Goal: Information Seeking & Learning: Learn about a topic

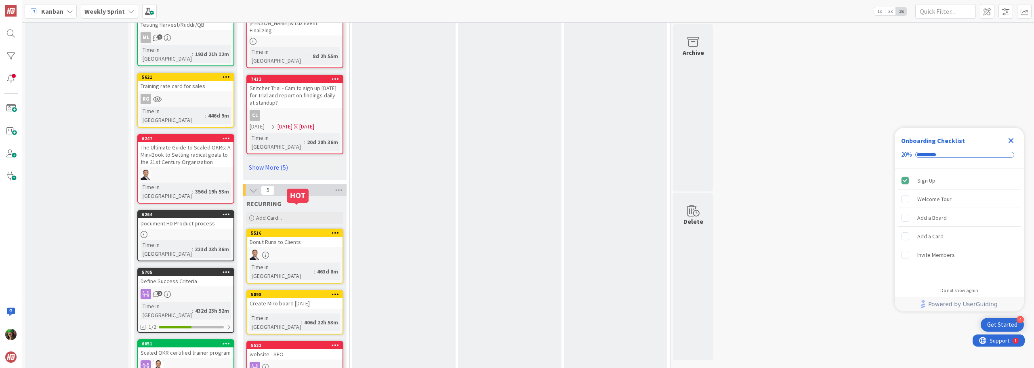
scroll to position [808, 0]
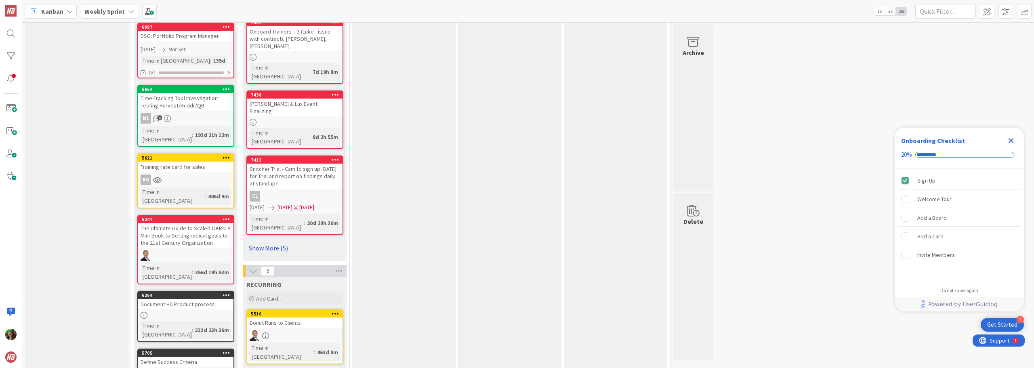
click at [267, 242] on link "Show More (5)" at bounding box center [294, 248] width 97 height 13
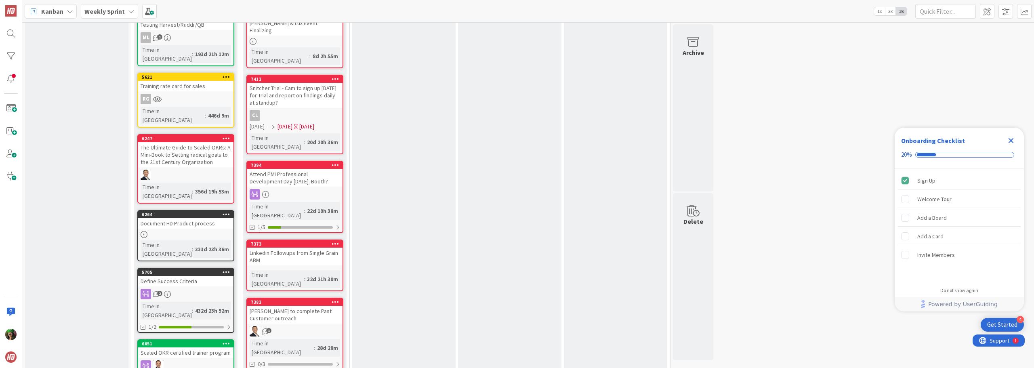
scroll to position [969, 0]
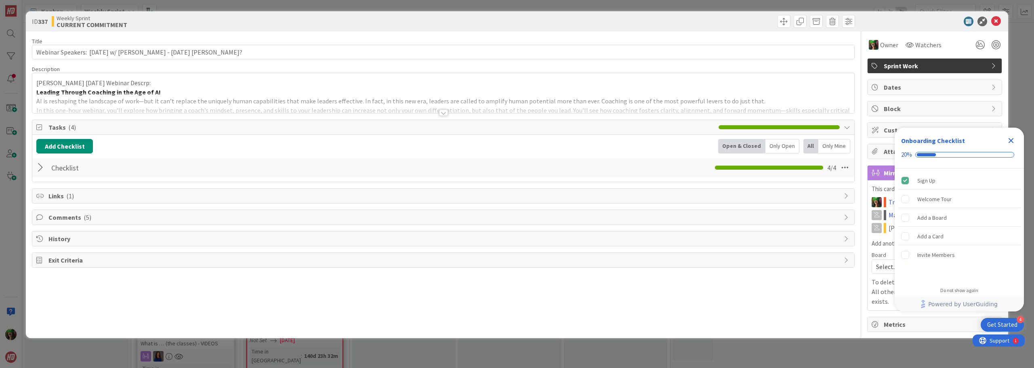
click at [193, 95] on div at bounding box center [443, 103] width 822 height 21
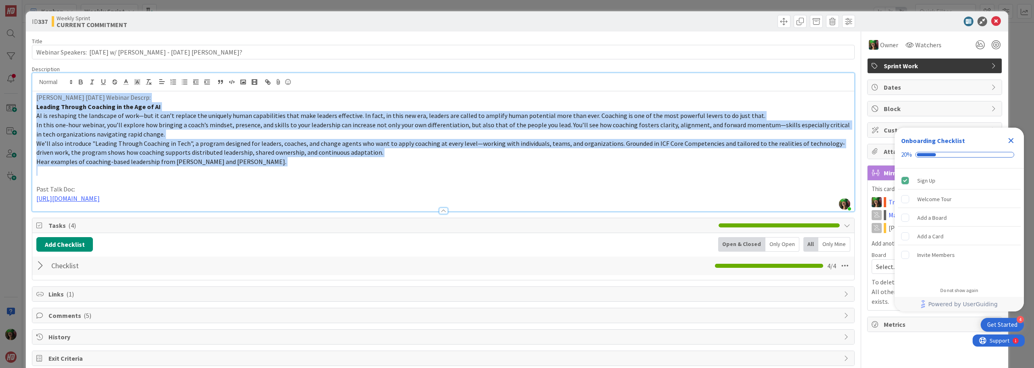
drag, startPoint x: 36, startPoint y: 97, endPoint x: 293, endPoint y: 173, distance: 267.5
click at [293, 173] on div "[PERSON_NAME] [DATE] Webinar Descrp: Leading Through Coaching in the Age of AI …" at bounding box center [443, 151] width 822 height 120
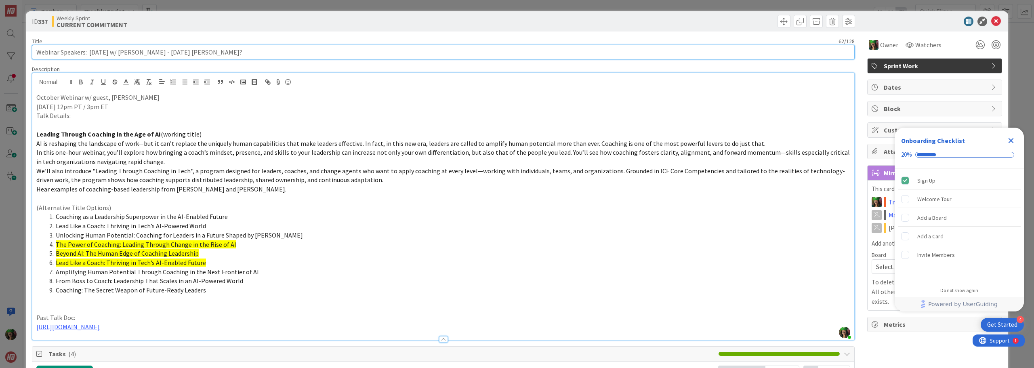
drag, startPoint x: 88, startPoint y: 52, endPoint x: 168, endPoint y: 55, distance: 79.2
click at [168, 55] on input "Webinar Speakers: [DATE] w/ [PERSON_NAME] - [DATE] [PERSON_NAME]?" at bounding box center [443, 52] width 823 height 15
click at [135, 53] on input "Webinar Speakers: [DATE] [PERSON_NAME]?" at bounding box center [443, 52] width 823 height 15
click at [111, 52] on input "Webinar Speakers: [DATE] [PERSON_NAME]" at bounding box center [443, 52] width 823 height 15
type input "Webinar Speakers: [DATE] w/ [PERSON_NAME]"
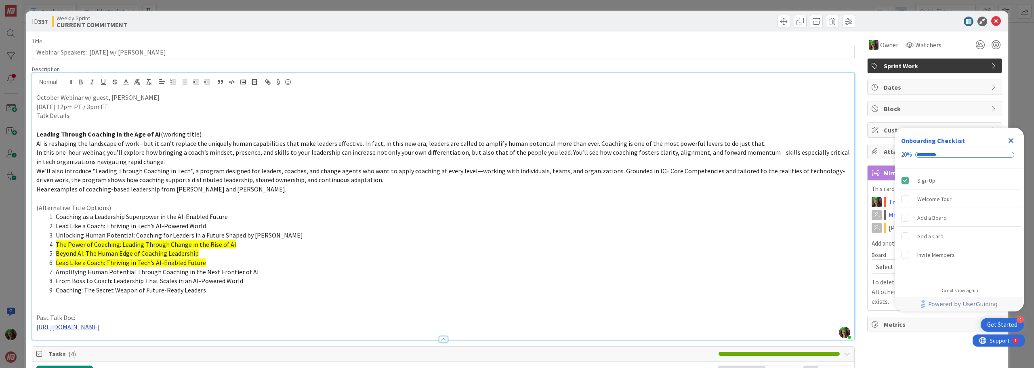
click at [100, 327] on link "[URL][DOMAIN_NAME]" at bounding box center [67, 327] width 63 height 8
click at [166, 345] on link "[URL][DOMAIN_NAME]" at bounding box center [150, 342] width 55 height 11
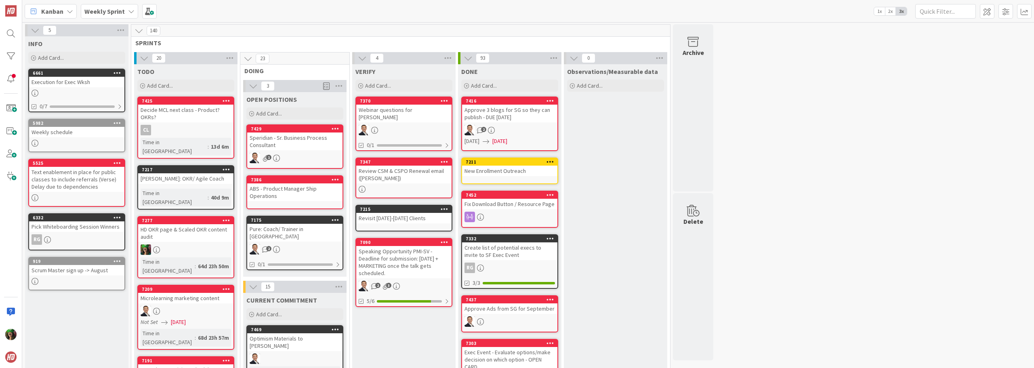
click at [124, 16] on div "Weekly Sprint" at bounding box center [109, 11] width 57 height 15
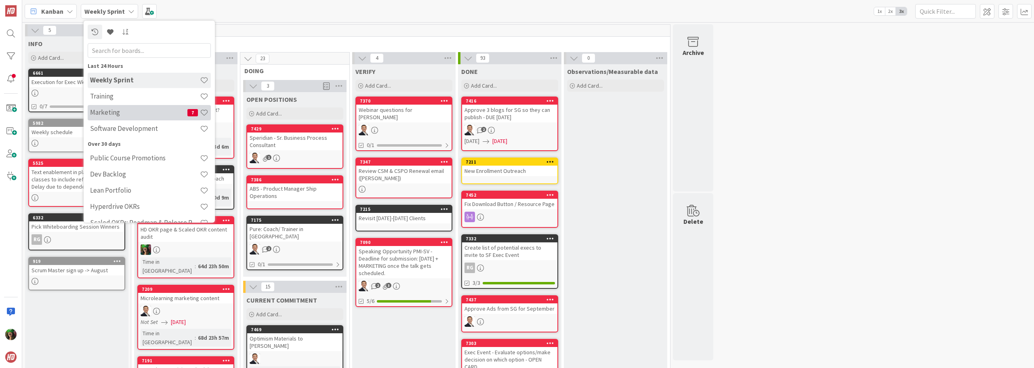
click at [109, 111] on h4 "Marketing" at bounding box center [138, 112] width 97 height 8
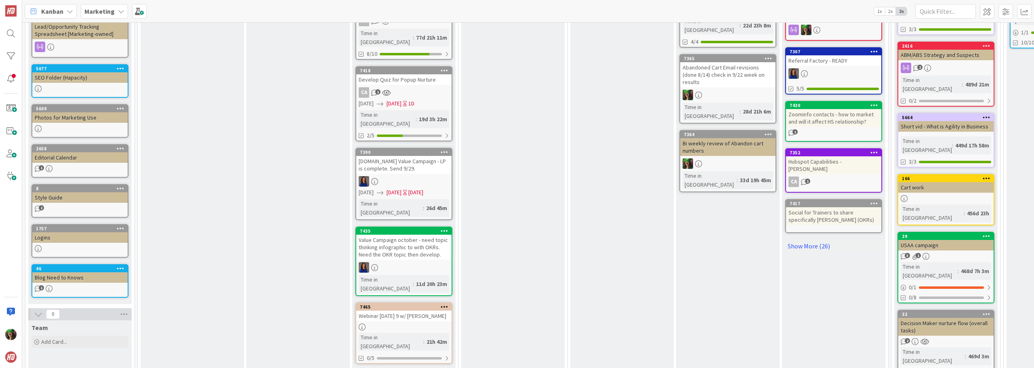
scroll to position [404, 0]
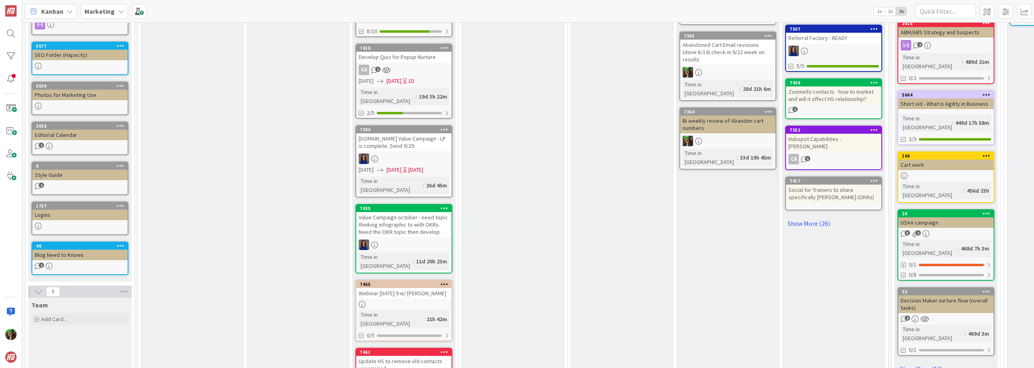
click at [412, 288] on div "Webinar Oct 9th 9 w/ Damon Poole" at bounding box center [403, 293] width 95 height 11
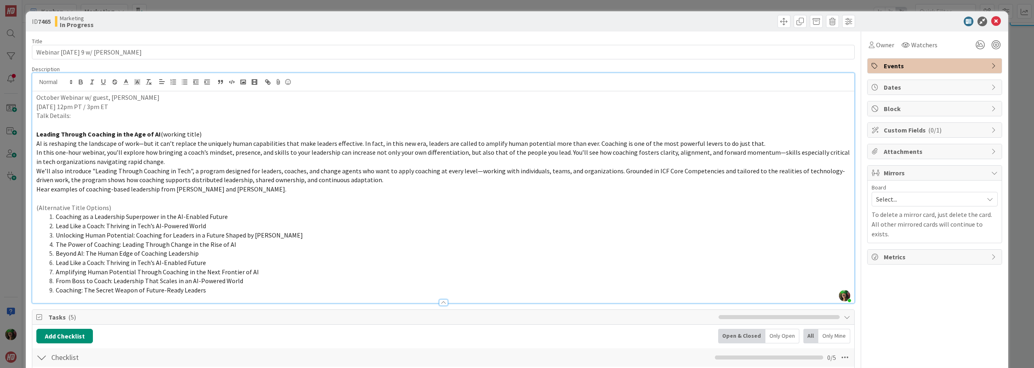
click at [120, 88] on div "Sherian Lutton just joined October Webinar w/ guest, Damon Poole Thursday, Oct …" at bounding box center [443, 188] width 822 height 230
drag, startPoint x: 54, startPoint y: 244, endPoint x: 212, endPoint y: 262, distance: 159.4
click at [212, 262] on ol "Coaching as a Leadership Superpower in the AI-Enabled Future Lead Like a Coach:…" at bounding box center [443, 253] width 814 height 82
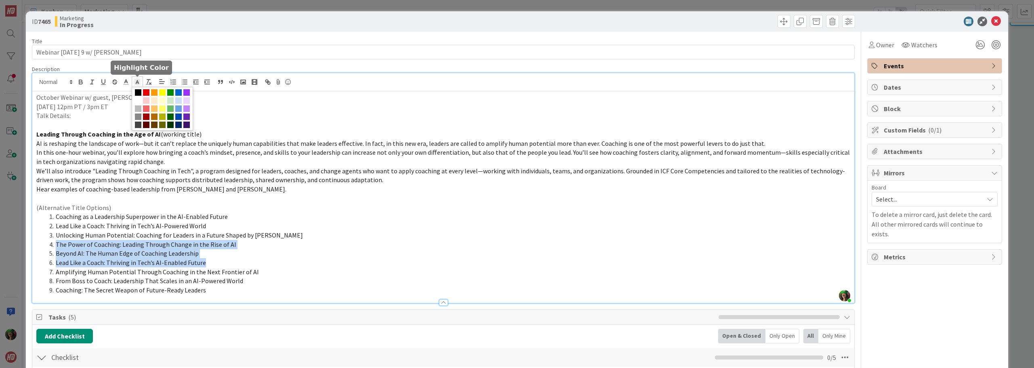
click at [136, 80] on rect at bounding box center [136, 80] width 0 height 0
click at [163, 90] on span at bounding box center [162, 92] width 6 height 6
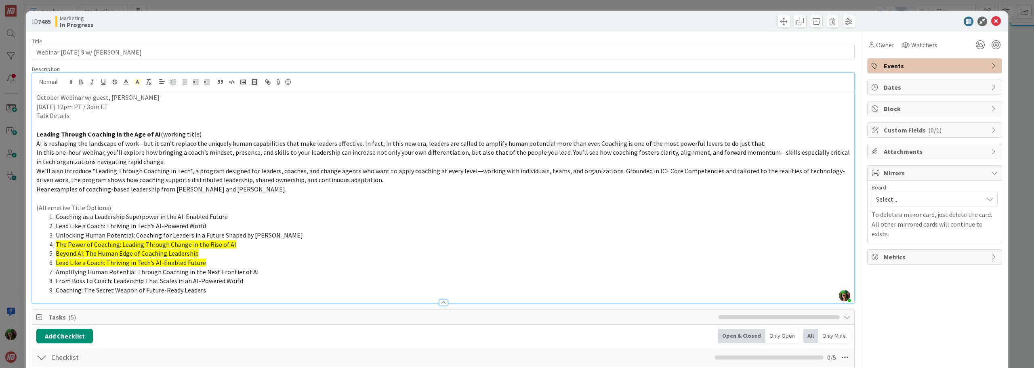
click at [178, 124] on p at bounding box center [443, 124] width 814 height 9
drag, startPoint x: 36, startPoint y: 98, endPoint x: 299, endPoint y: 298, distance: 329.5
click at [299, 298] on div "Description Sherian Lutton just joined October Webinar w/ guest, Damon Poole Th…" at bounding box center [443, 184] width 823 height 238
copy div "October Webinar w/ guest, Damon Poole Thursday, Oct 9th 12pm PT / 3pm ET Talk D…"
click at [991, 21] on icon at bounding box center [996, 22] width 10 height 10
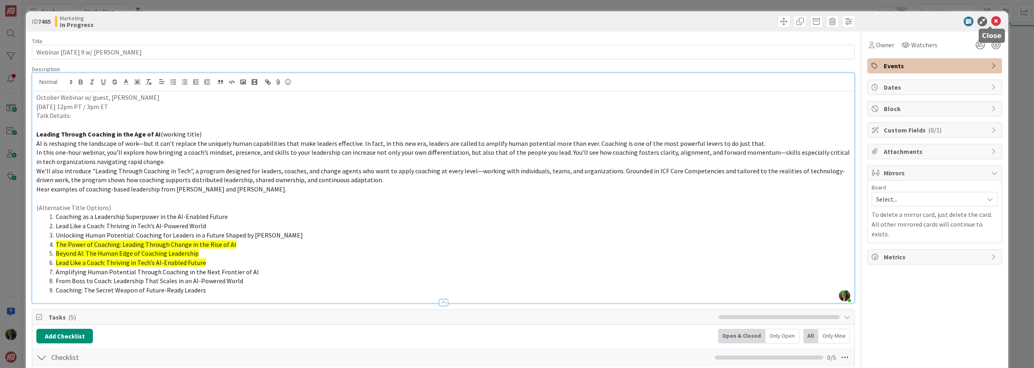
click at [991, 21] on icon at bounding box center [996, 22] width 10 height 10
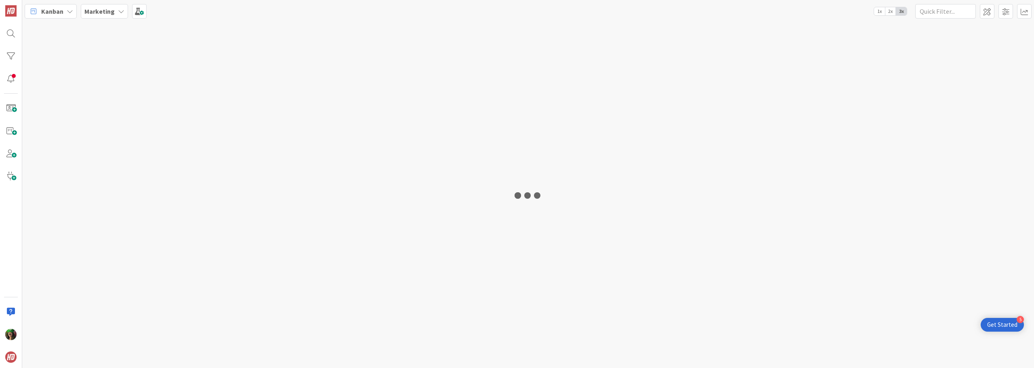
click at [98, 11] on b "Marketing" at bounding box center [99, 11] width 30 height 8
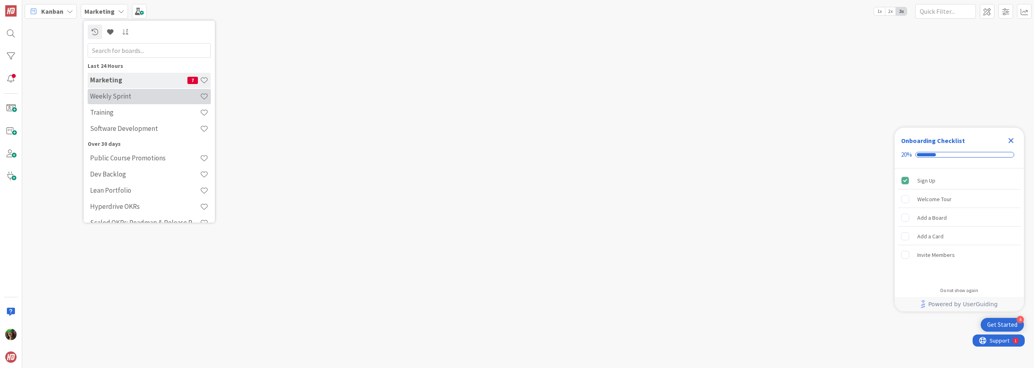
click at [120, 97] on h4 "Weekly Sprint" at bounding box center [145, 96] width 110 height 8
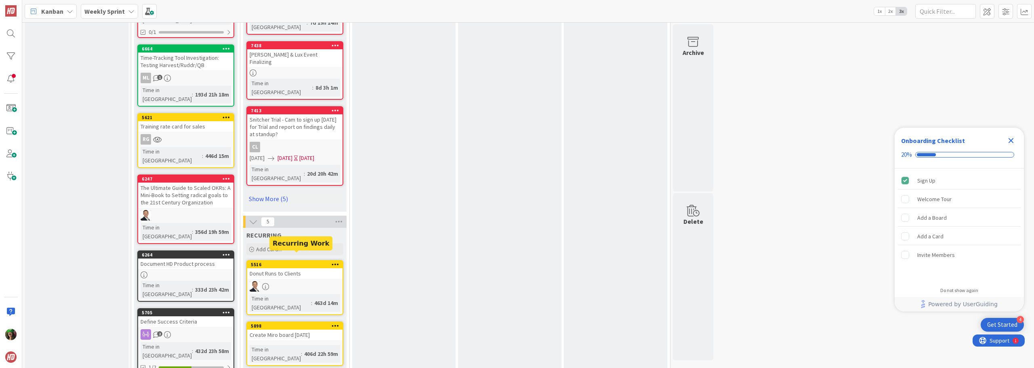
scroll to position [768, 0]
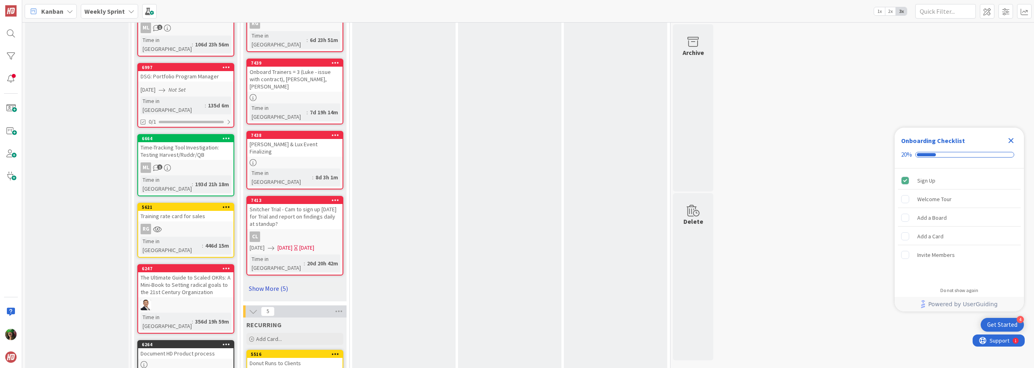
click at [266, 282] on link "Show More (5)" at bounding box center [294, 288] width 97 height 13
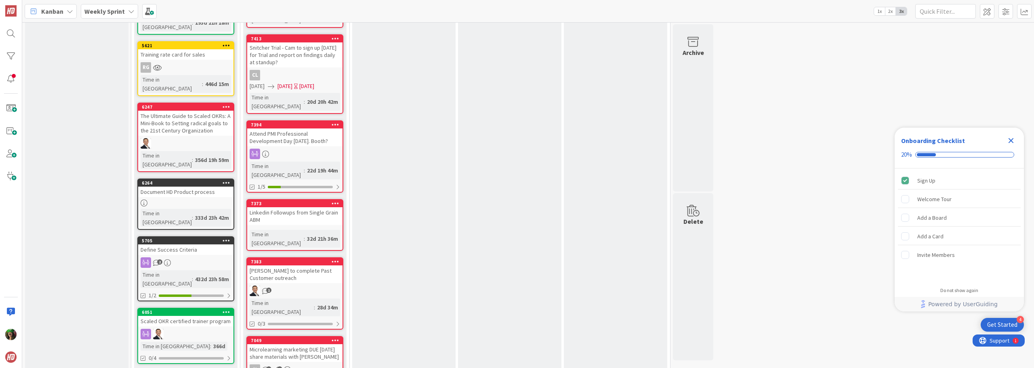
scroll to position [1010, 0]
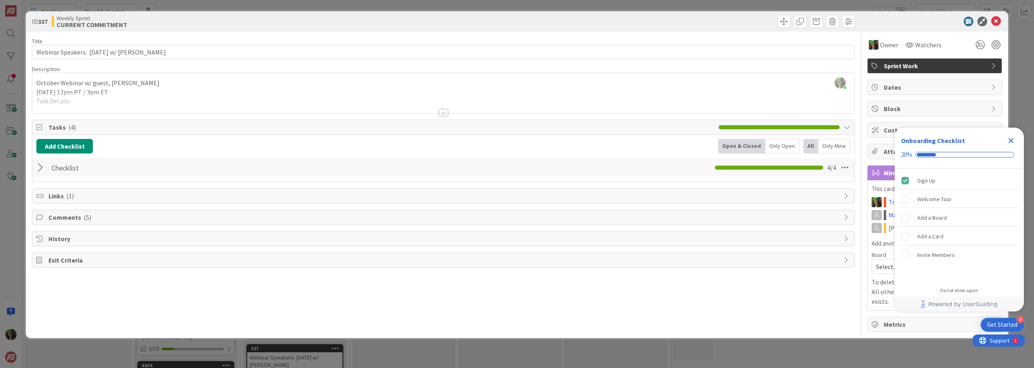
click at [186, 93] on div at bounding box center [443, 103] width 822 height 21
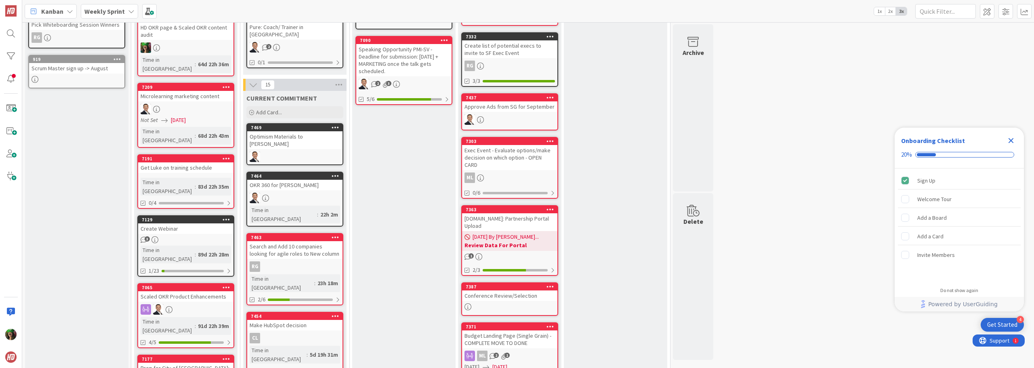
scroll to position [242, 0]
